Goal: Task Accomplishment & Management: Manage account settings

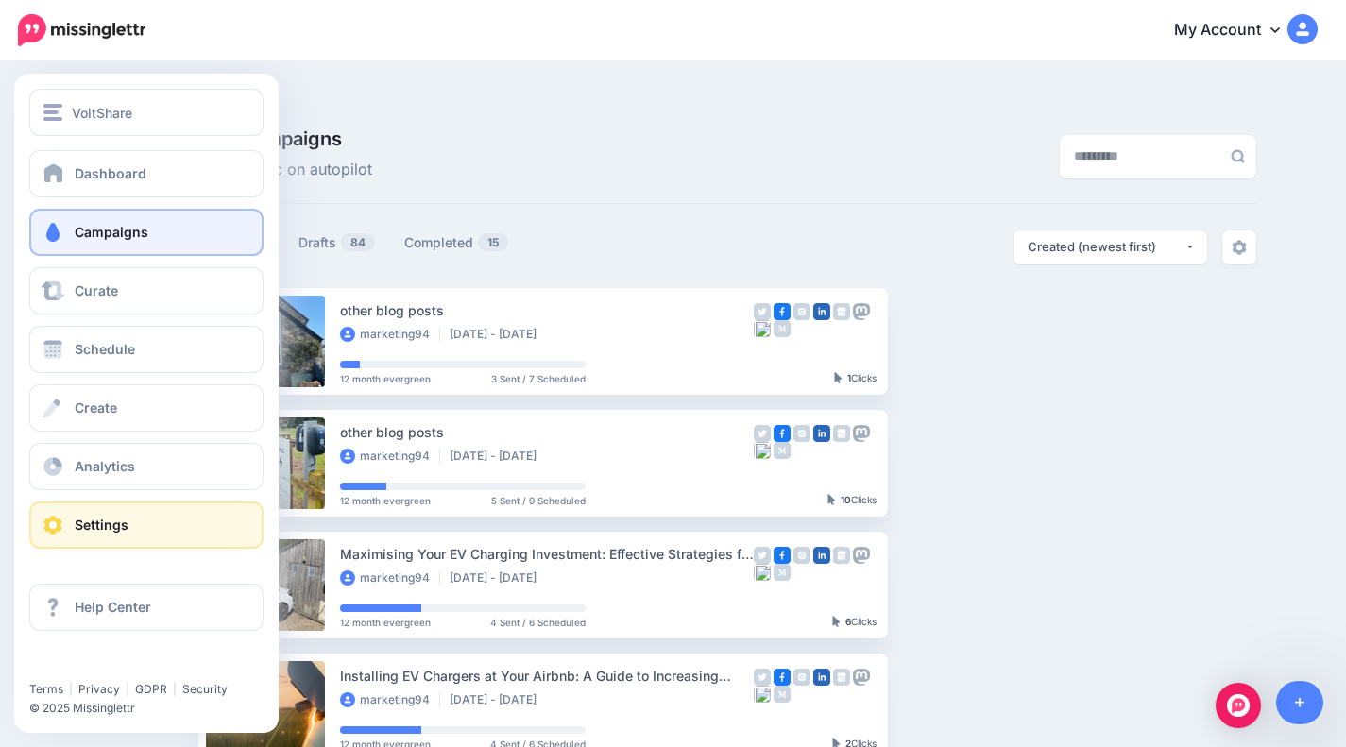
click at [158, 532] on link "Settings" at bounding box center [146, 525] width 234 height 47
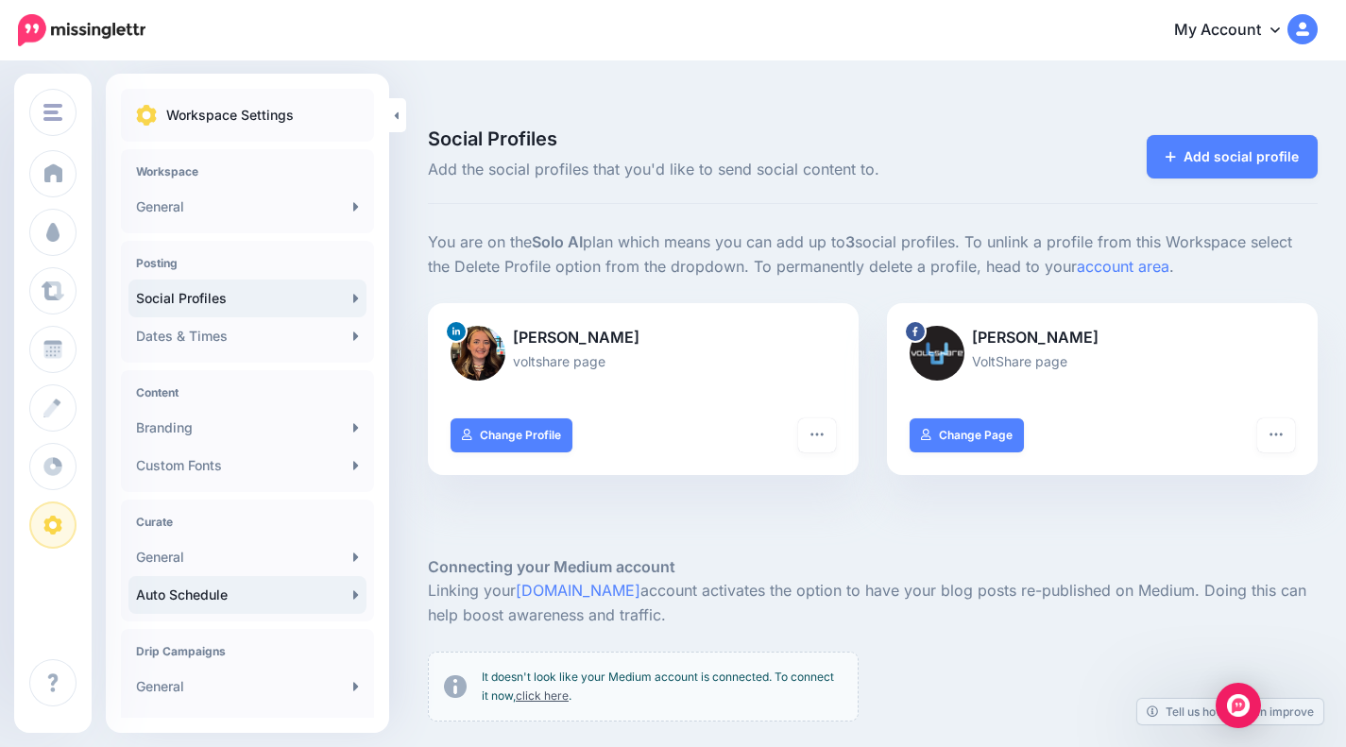
click at [277, 589] on link "Auto Schedule" at bounding box center [247, 595] width 238 height 38
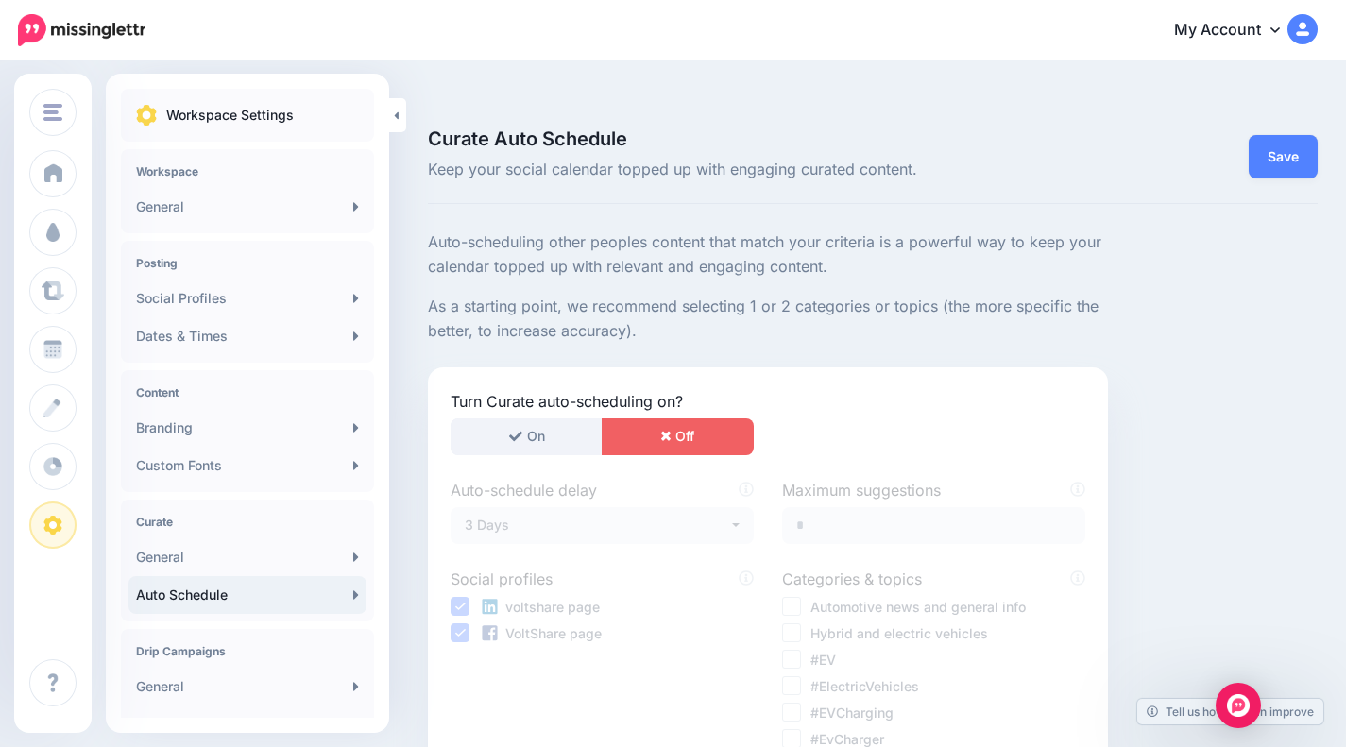
scroll to position [242, 0]
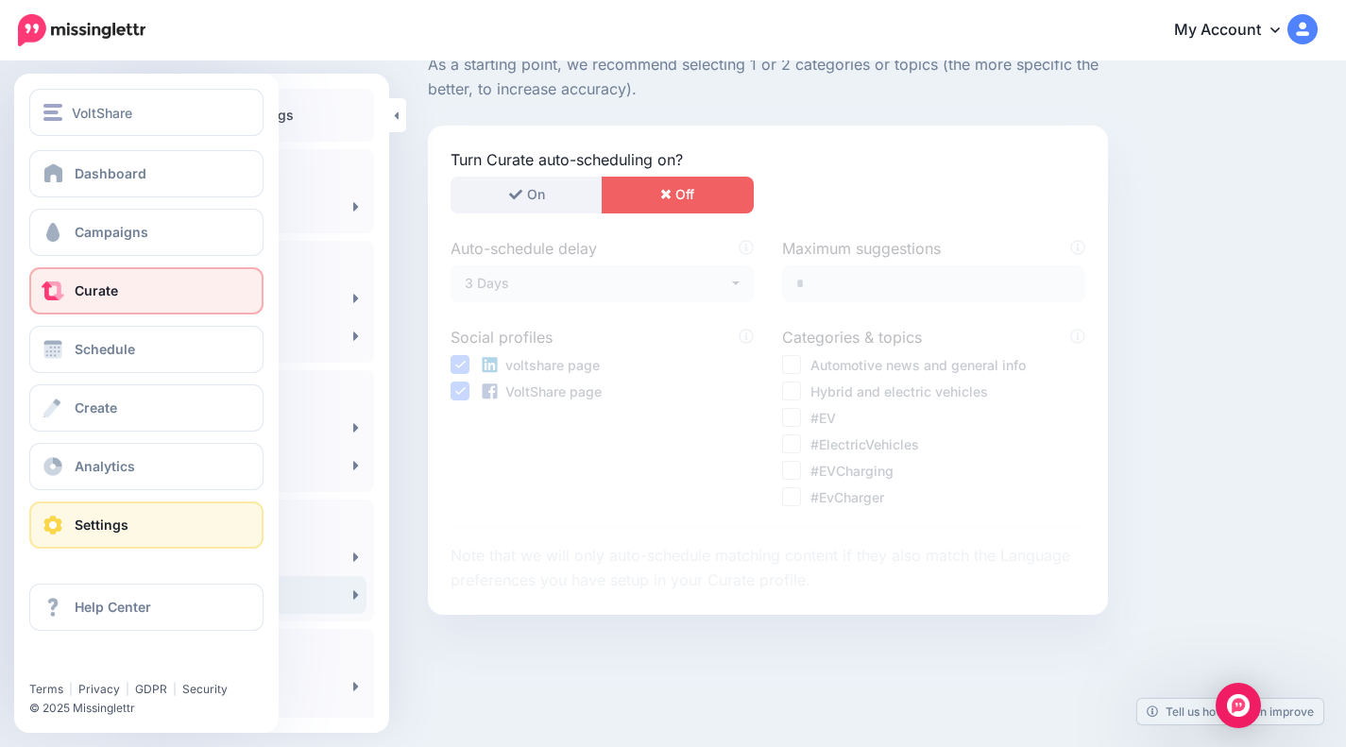
click at [128, 296] on link "Curate" at bounding box center [146, 290] width 234 height 47
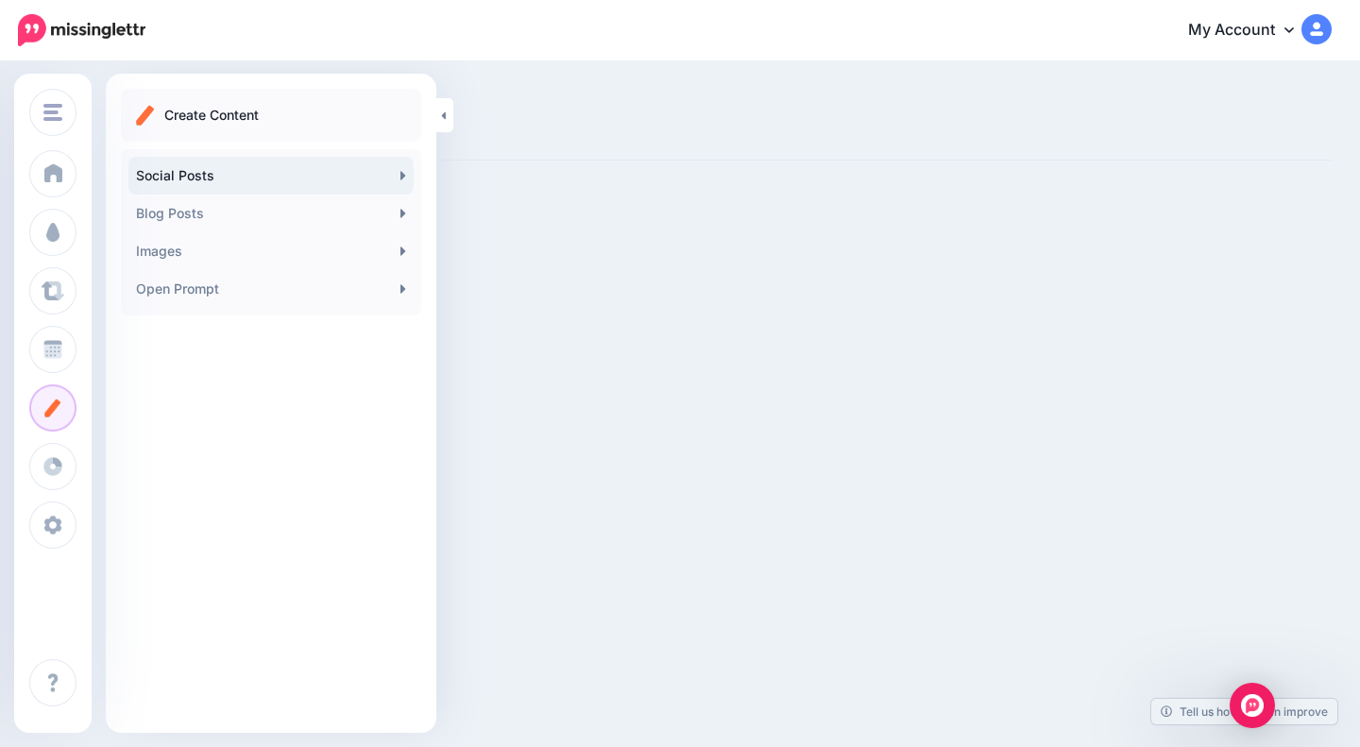
click at [214, 176] on link "Social Posts" at bounding box center [270, 176] width 285 height 38
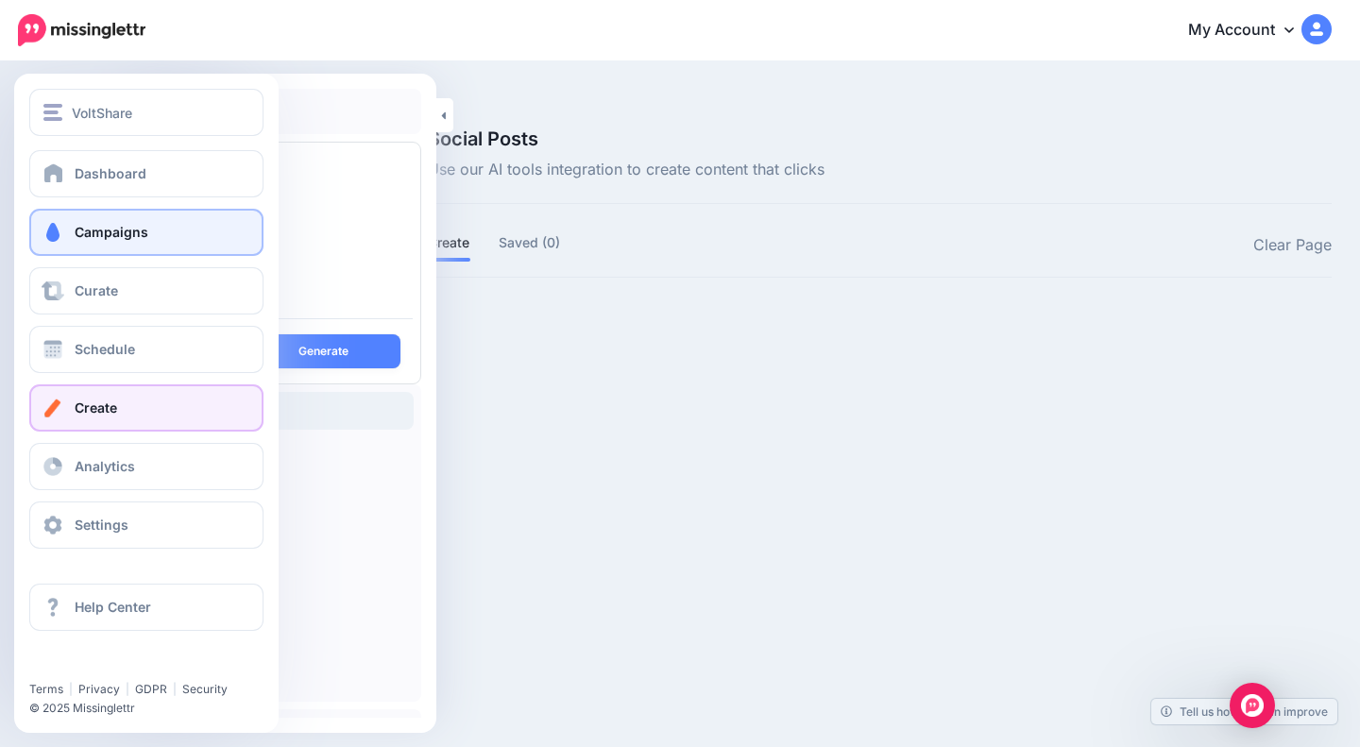
click at [72, 239] on link "Campaigns" at bounding box center [146, 232] width 234 height 47
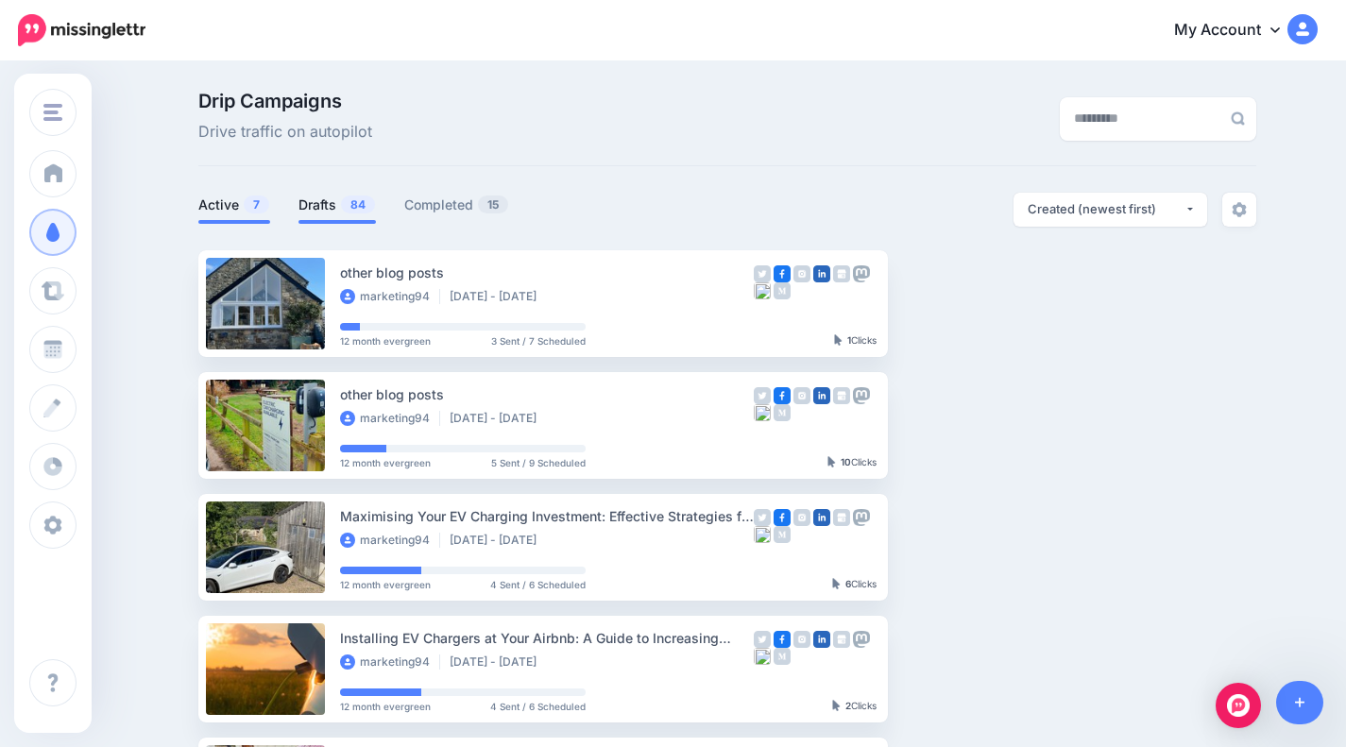
click at [362, 211] on span "84" at bounding box center [358, 205] width 34 height 18
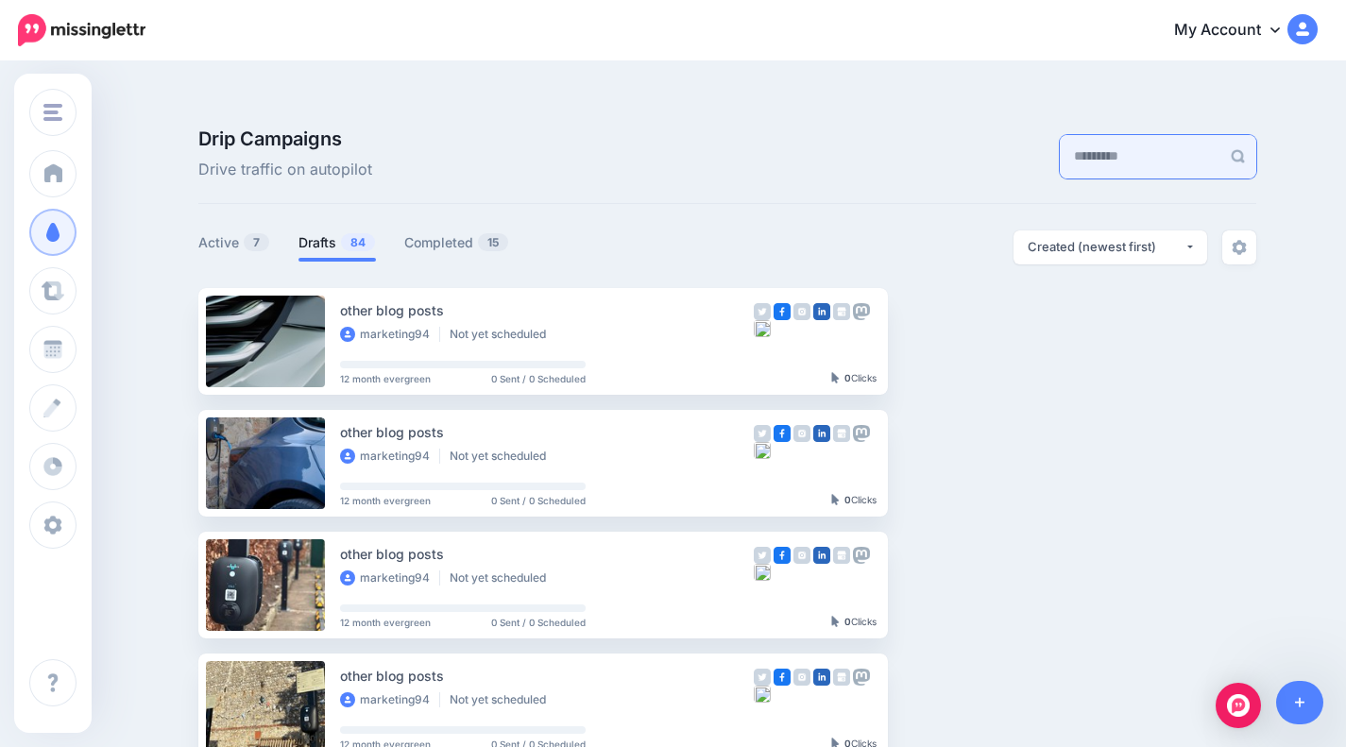
click at [1075, 135] on input "text" at bounding box center [1140, 156] width 161 height 43
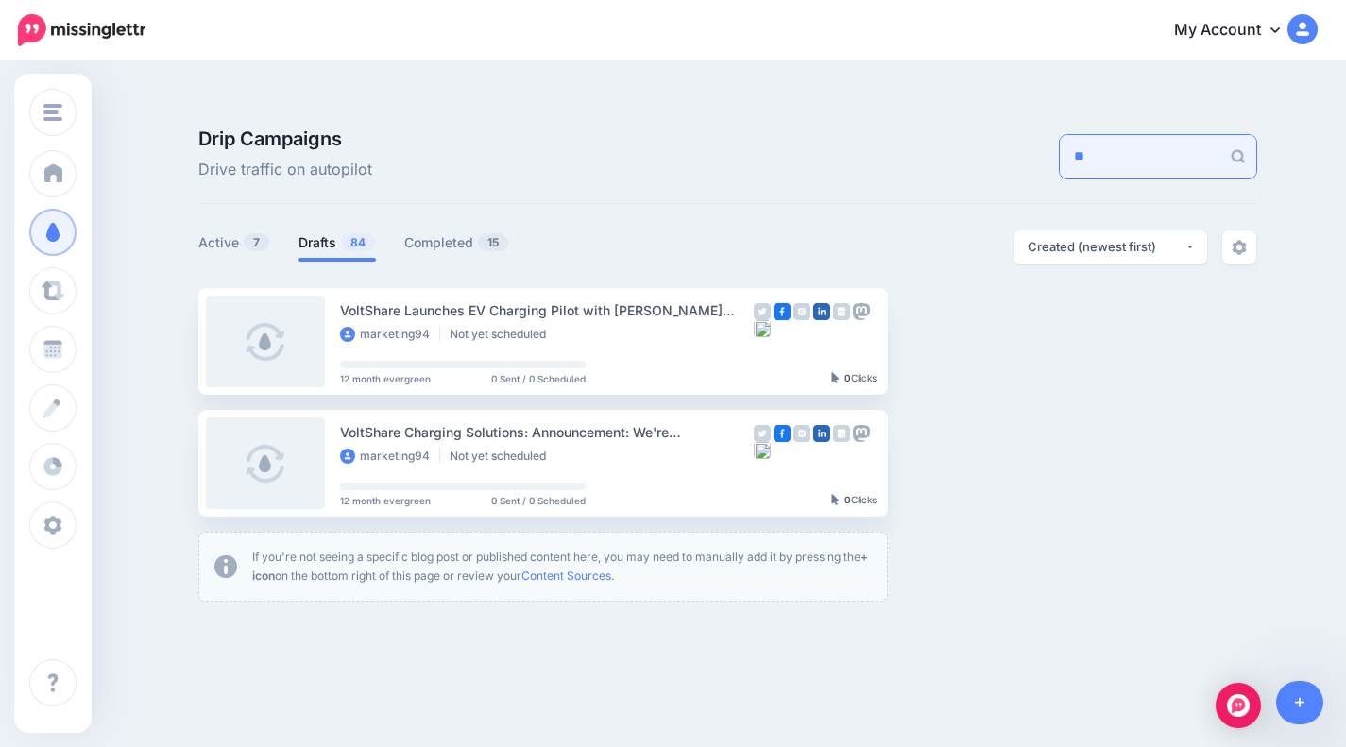
type input "*"
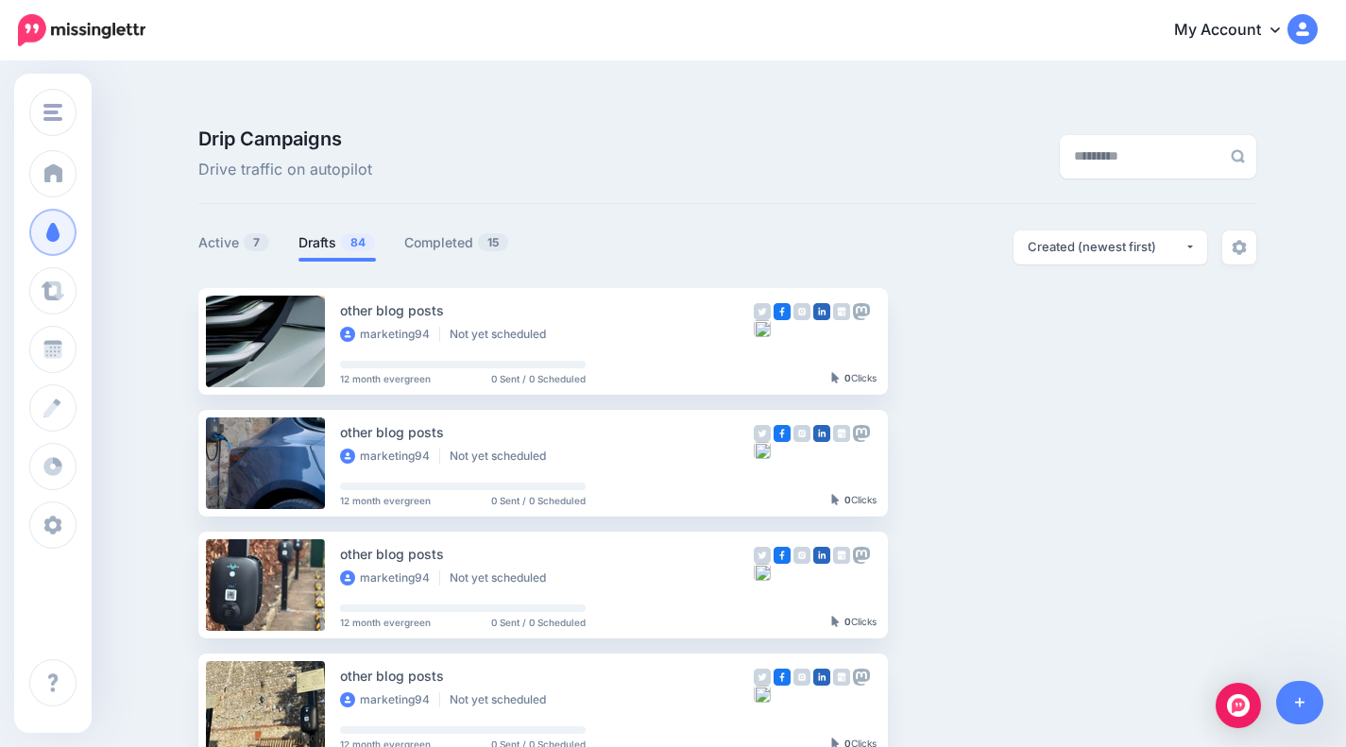
scroll to position [198, 0]
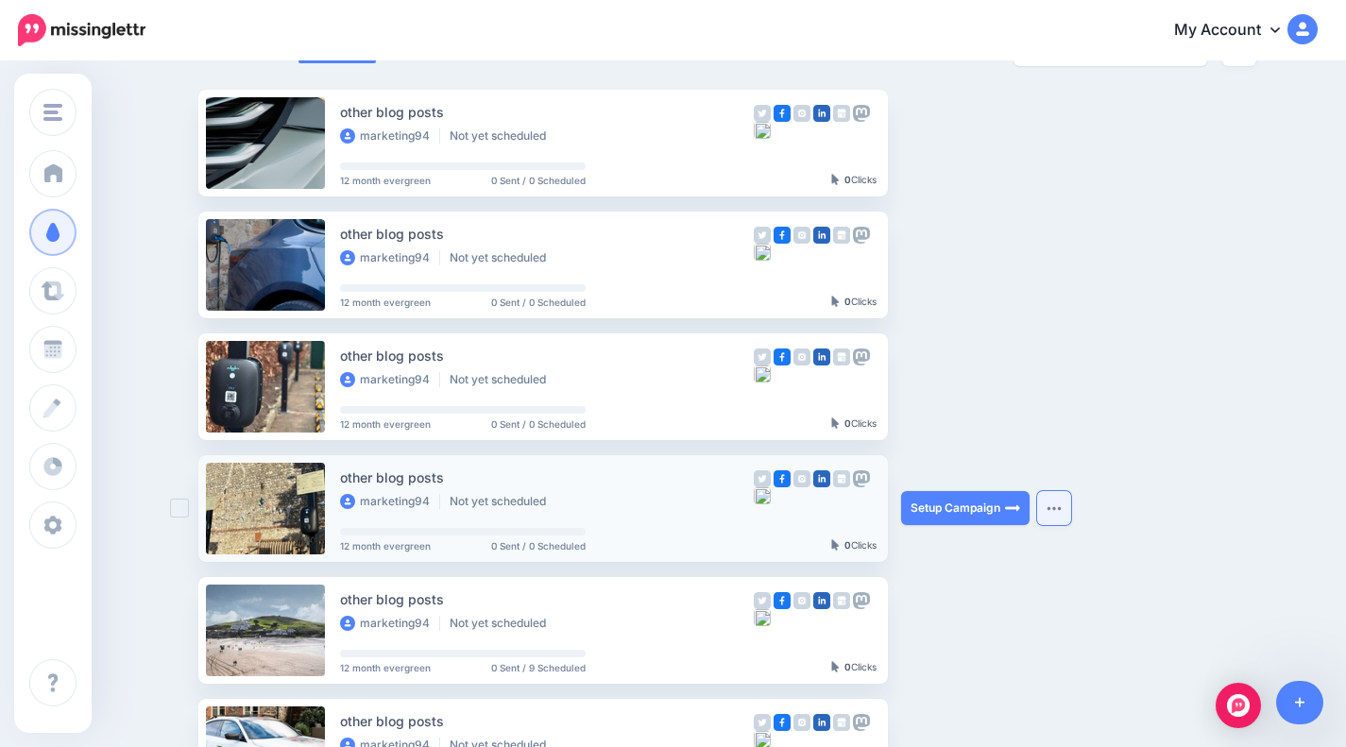
click at [1052, 491] on button "button" at bounding box center [1054, 508] width 34 height 34
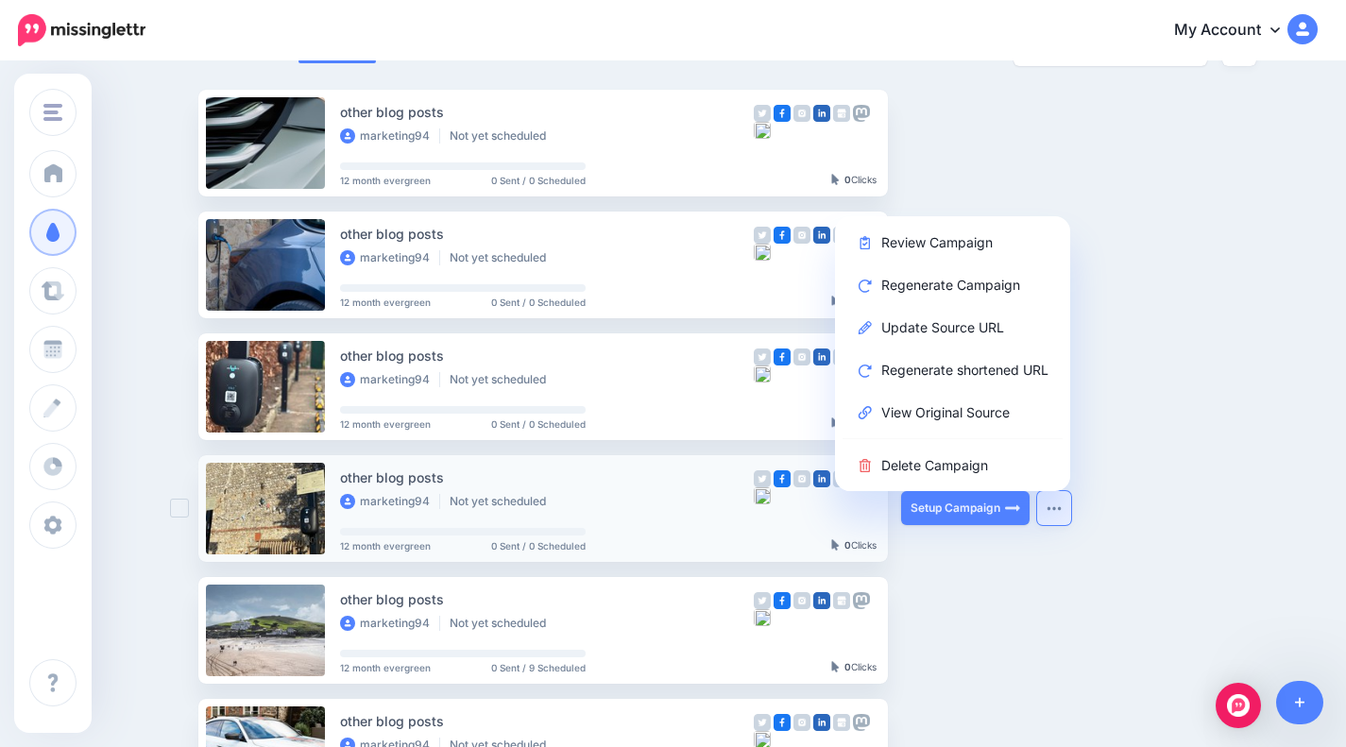
click at [582, 474] on div "other blog posts marketing94 Not yet scheduled 12 month evergreen 0 Sent / 0 Sc…" at bounding box center [547, 509] width 414 height 84
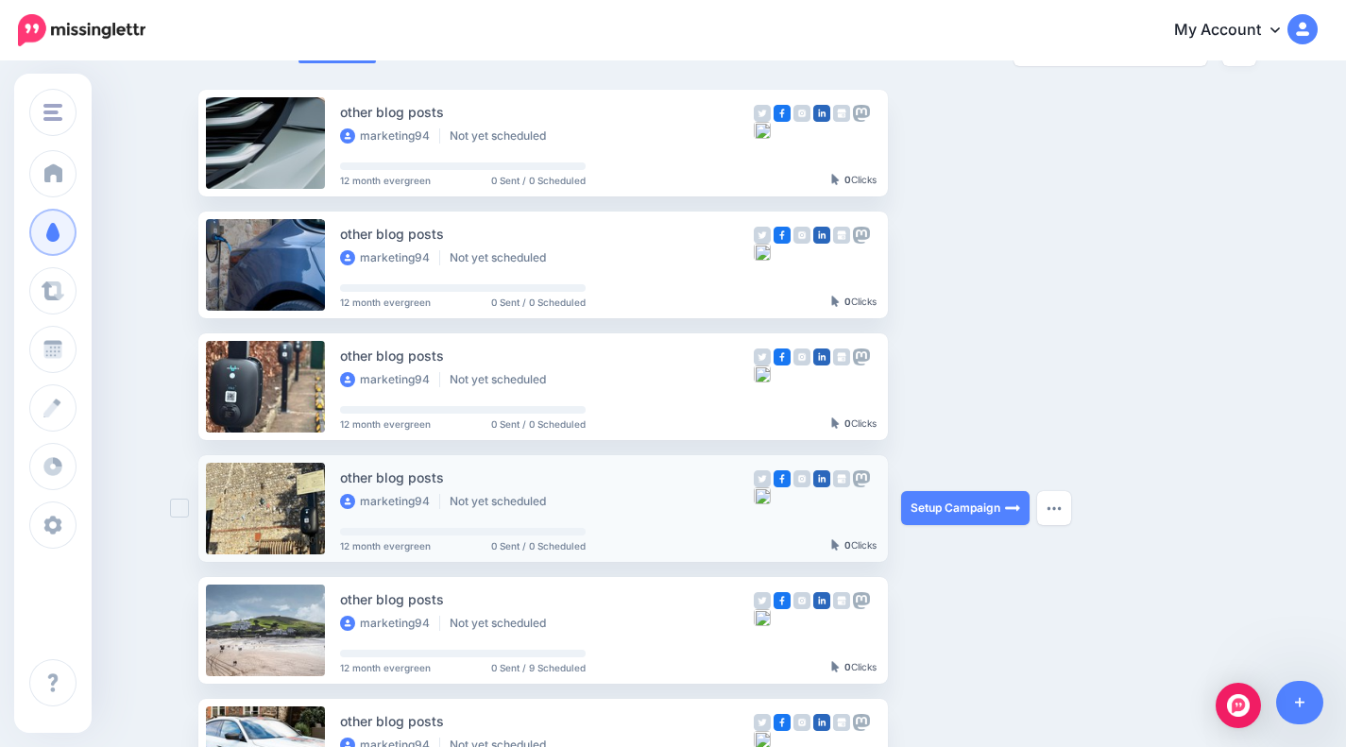
click at [284, 463] on link at bounding box center [265, 509] width 119 height 92
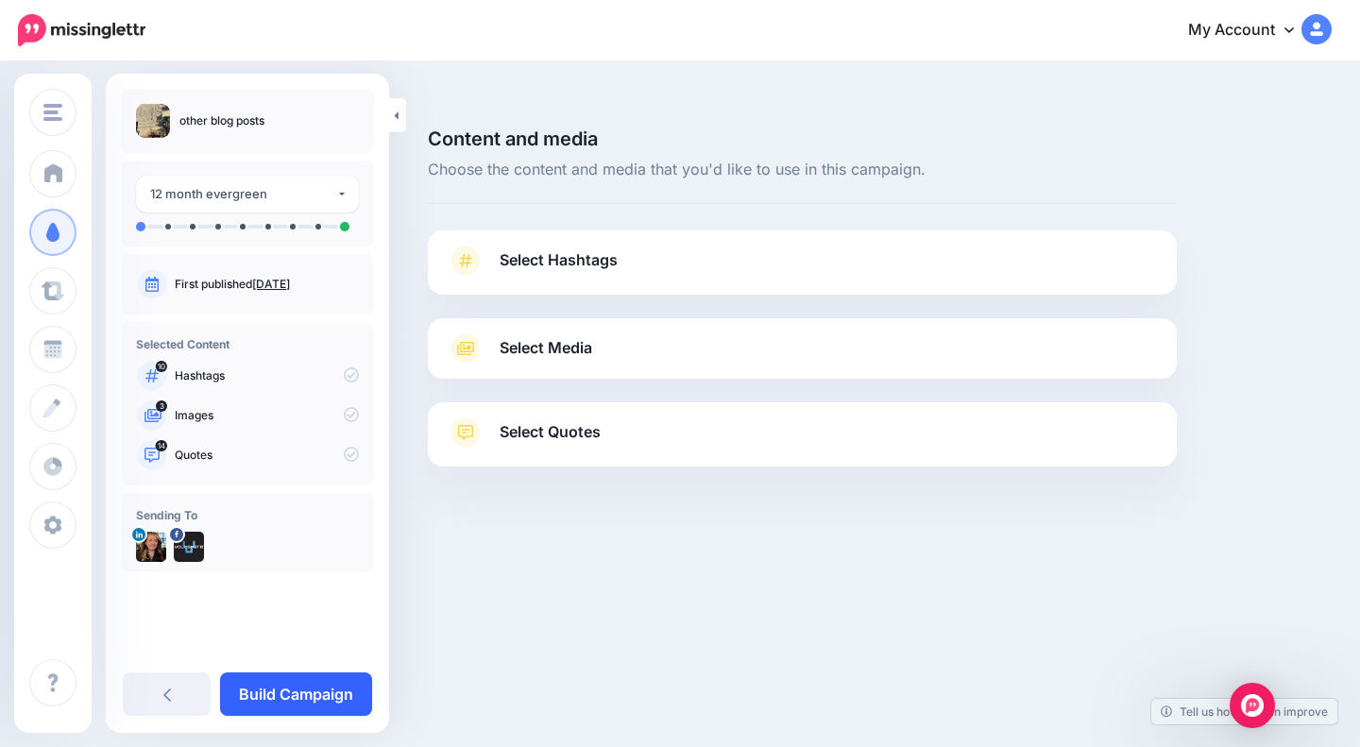
click at [315, 683] on link "Build Campaign" at bounding box center [296, 694] width 152 height 43
